Goal: Find specific page/section: Find specific page/section

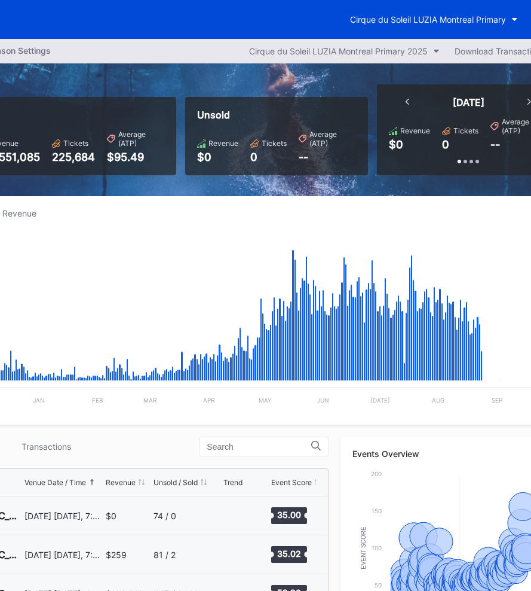
scroll to position [0, 186]
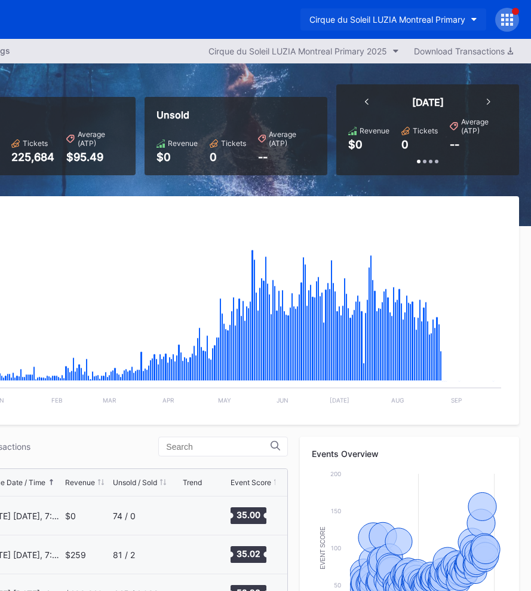
click at [380, 20] on div "Cirque du Soleil LUZIA Montreal Primary" at bounding box center [388, 19] width 156 height 10
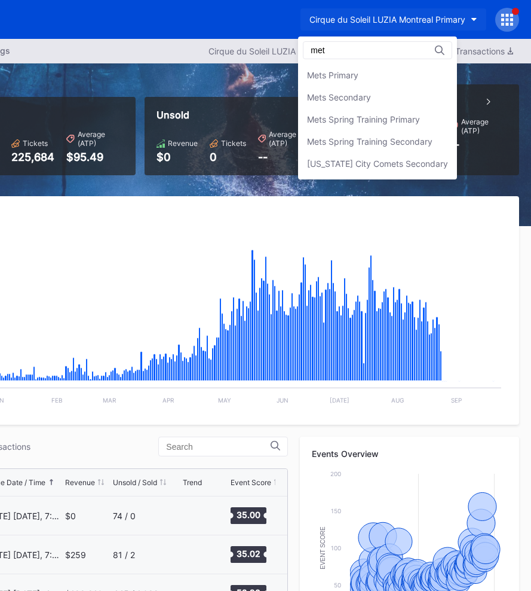
scroll to position [0, 0]
type input "mets"
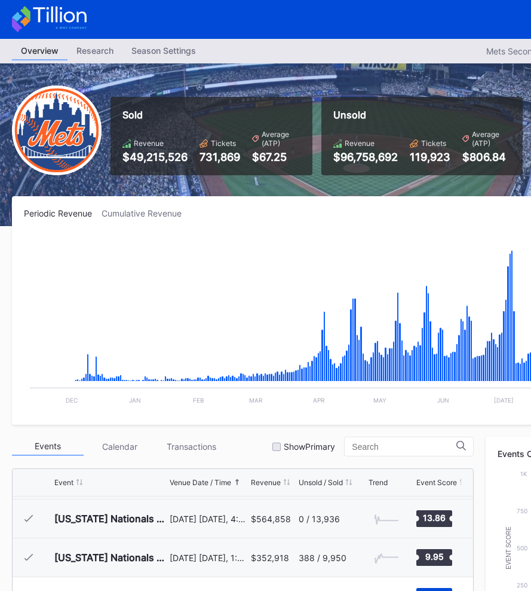
scroll to position [0, 186]
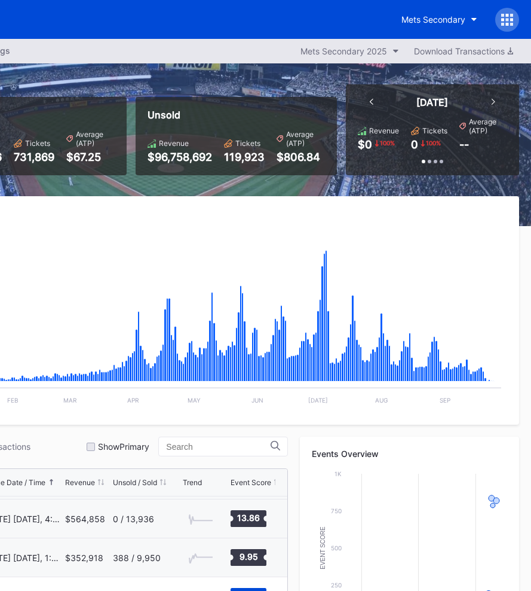
click at [504, 23] on icon at bounding box center [502, 24] width 3 height 3
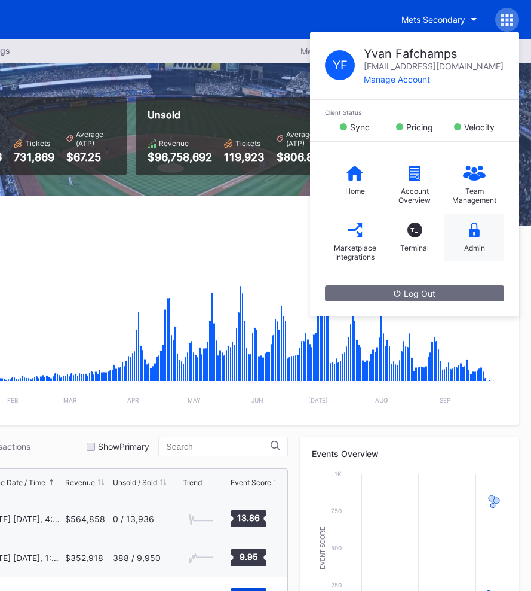
click at [477, 235] on icon at bounding box center [474, 229] width 11 height 15
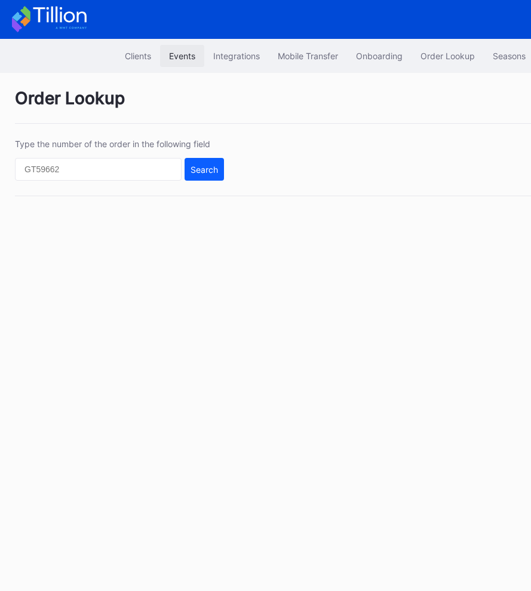
click at [176, 53] on div "Events" at bounding box center [182, 56] width 26 height 10
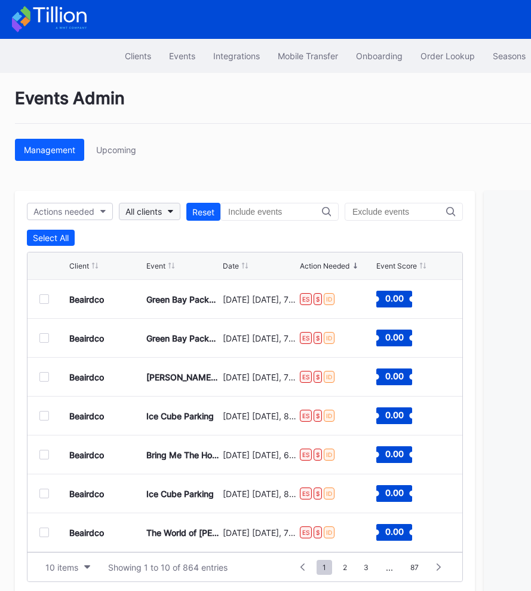
click at [157, 210] on div "All clients" at bounding box center [144, 211] width 36 height 10
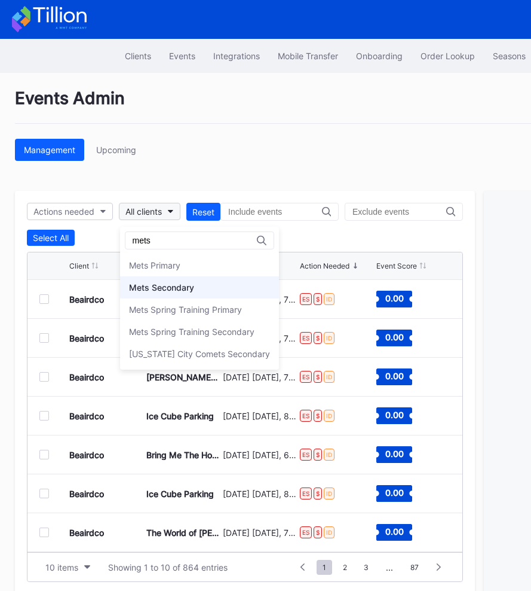
type input "mets"
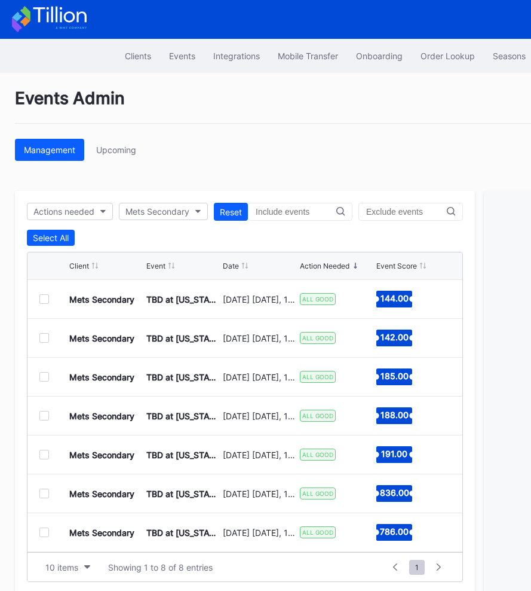
click at [231, 268] on div "Date" at bounding box center [231, 265] width 16 height 9
click at [44, 301] on div at bounding box center [44, 299] width 10 height 10
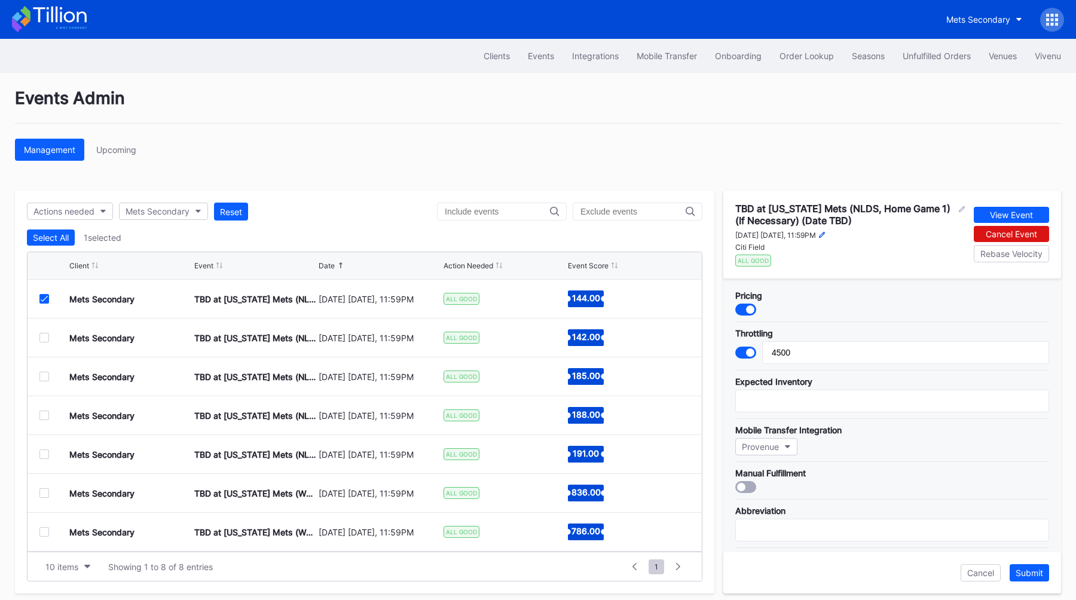
click at [531, 234] on icon at bounding box center [822, 235] width 6 height 6
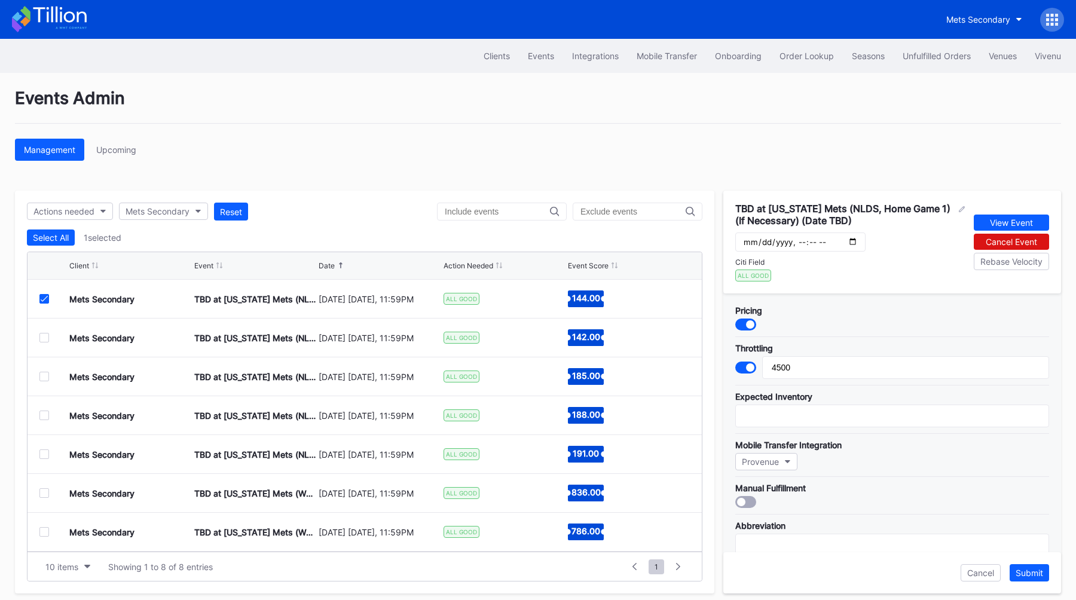
click at [531, 163] on div "Events Admin Management Upcoming Actions needed Mets Secondary Reset Select All…" at bounding box center [538, 341] width 1076 height 536
click at [531, 166] on div "Events Admin Management Upcoming Actions needed Mets Secondary Reset Select All…" at bounding box center [538, 341] width 1076 height 536
click at [531, 569] on button "Cancel" at bounding box center [980, 572] width 40 height 17
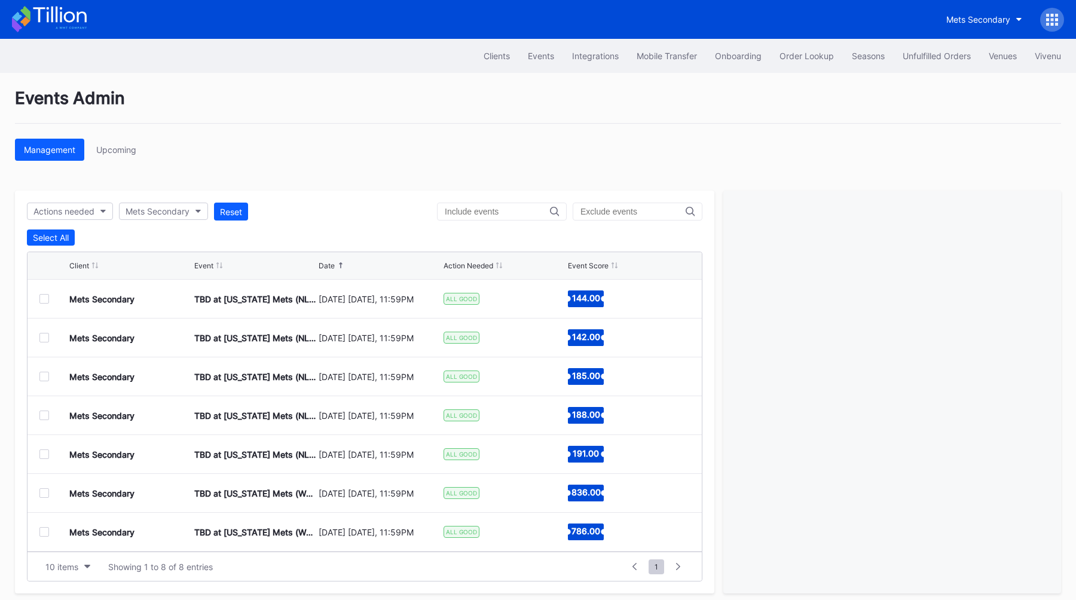
click at [44, 302] on div at bounding box center [44, 299] width 10 height 10
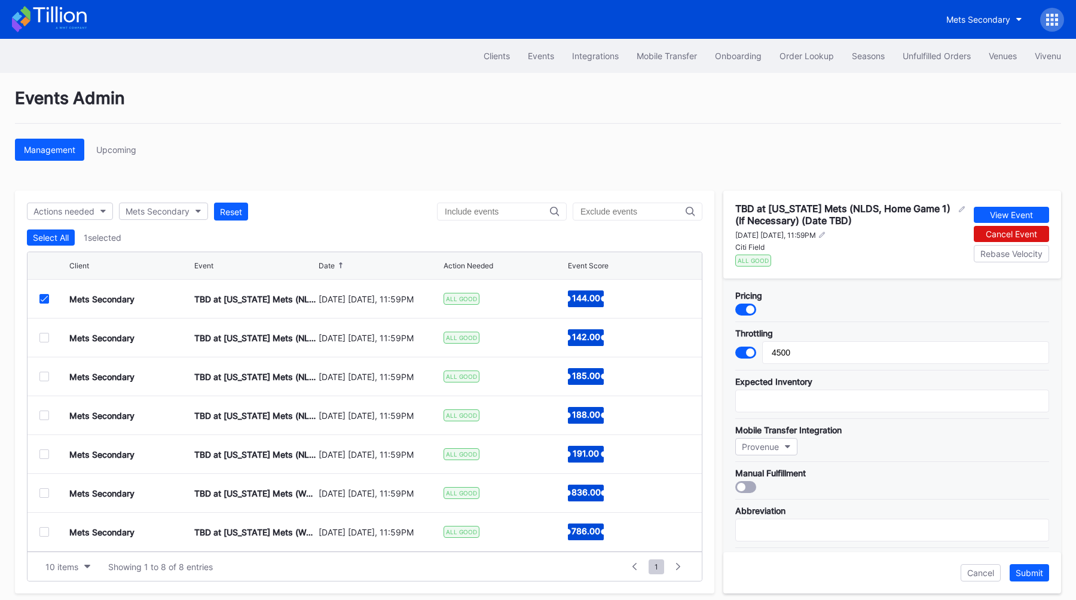
click at [403, 146] on div "Management Upcoming" at bounding box center [538, 150] width 1046 height 22
click at [531, 134] on div "Events Admin Management Upcoming Actions needed Mets Secondary Reset Select All…" at bounding box center [538, 341] width 1076 height 536
